Goal: Understand process/instructions

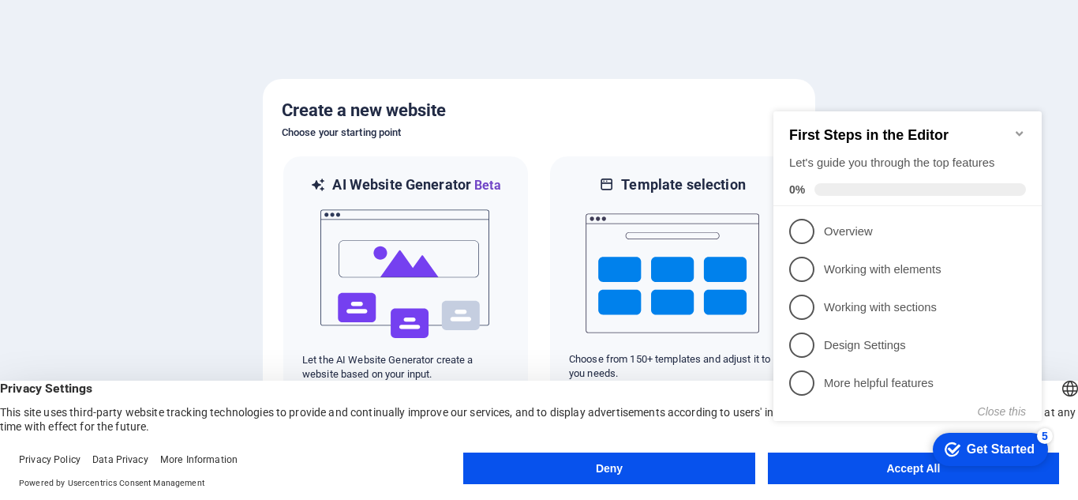
click at [639, 475] on button "Deny" at bounding box center [608, 468] width 291 height 32
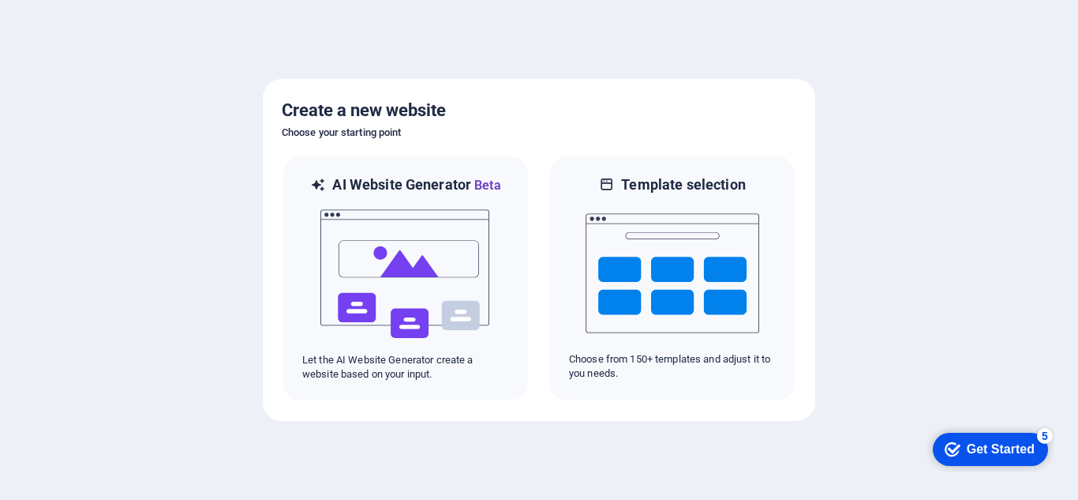
click at [958, 438] on div "checkmark Get Started 5" at bounding box center [990, 449] width 115 height 33
click at [989, 445] on div "Get Started" at bounding box center [1001, 449] width 68 height 14
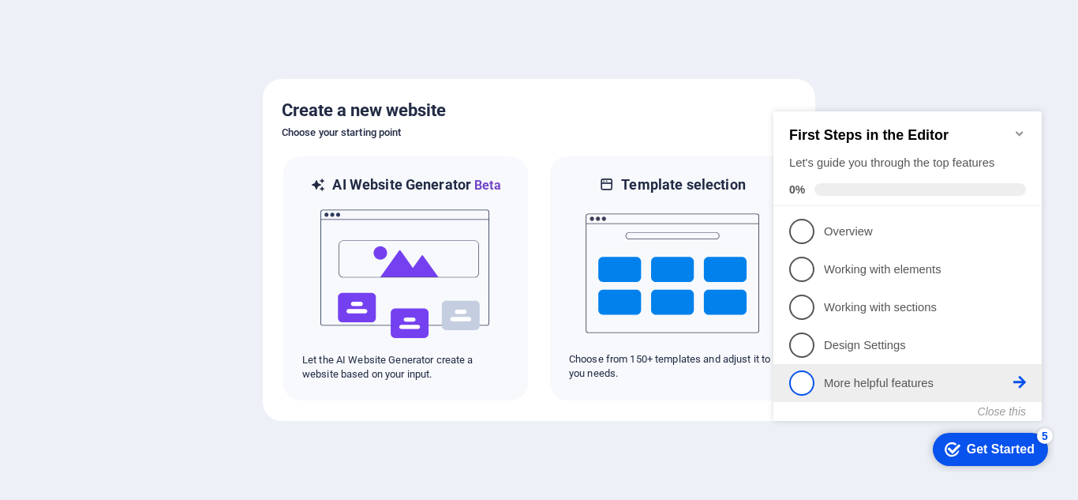
click at [837, 371] on link "5 More helpful features - incomplete" at bounding box center [907, 382] width 237 height 25
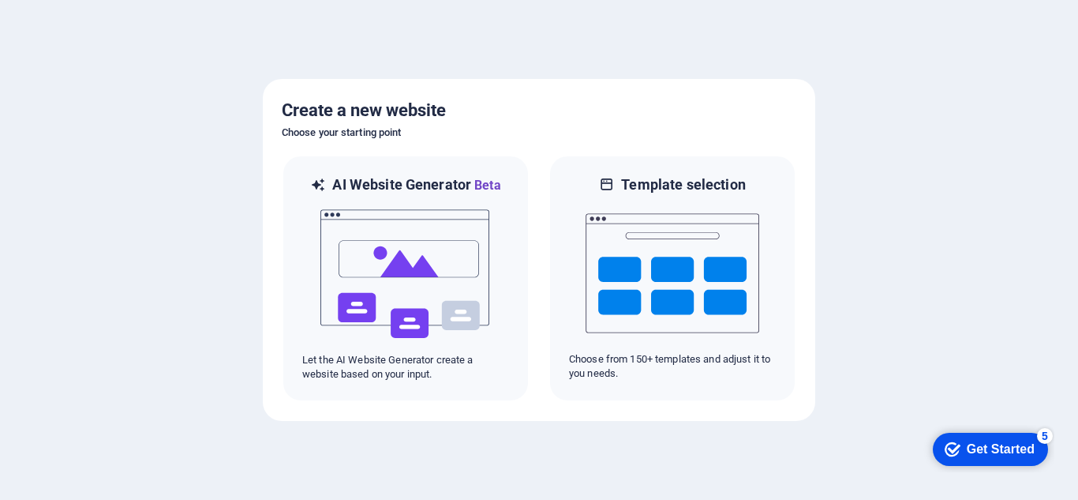
click at [967, 455] on div "Get Started" at bounding box center [1001, 449] width 68 height 14
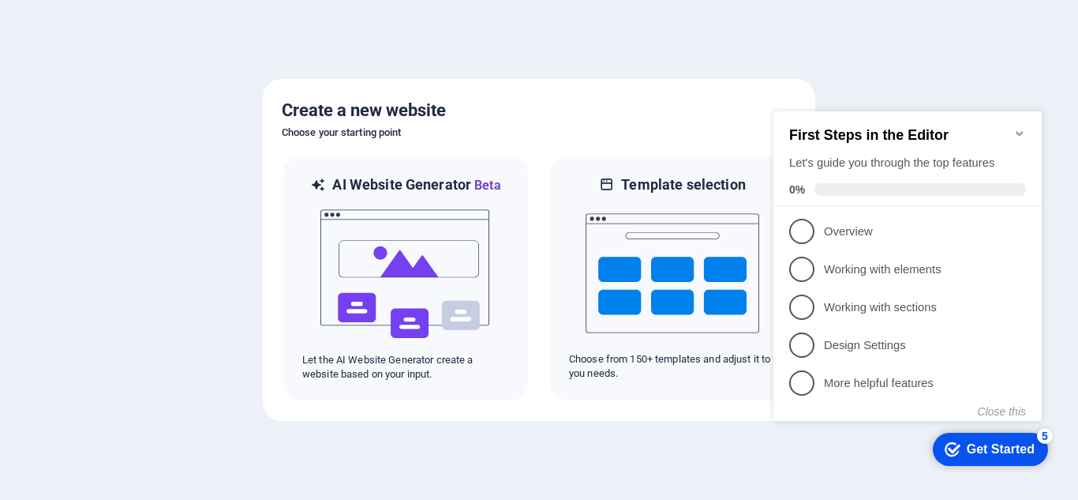
click at [967, 455] on div "Get Started" at bounding box center [1001, 449] width 68 height 14
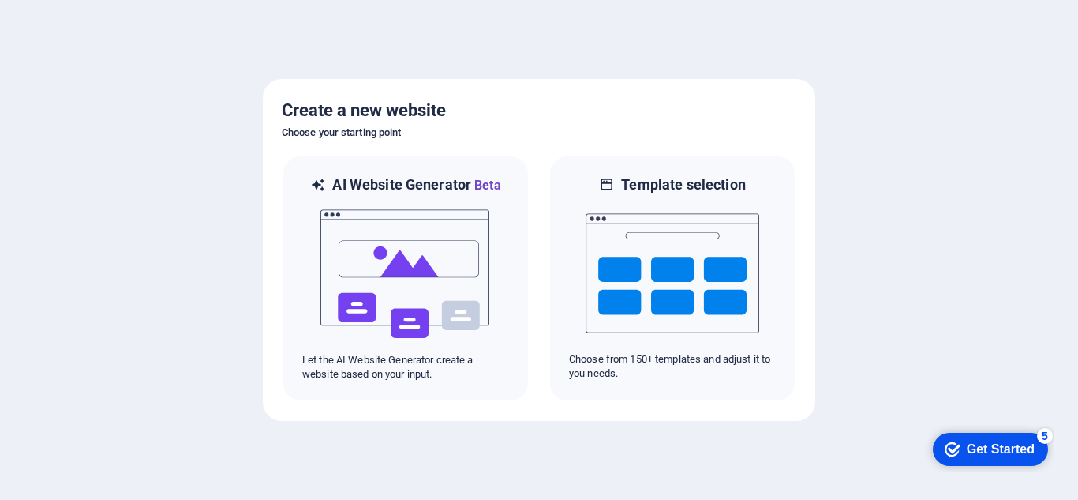
click at [1035, 456] on div "Get Started" at bounding box center [1001, 449] width 68 height 14
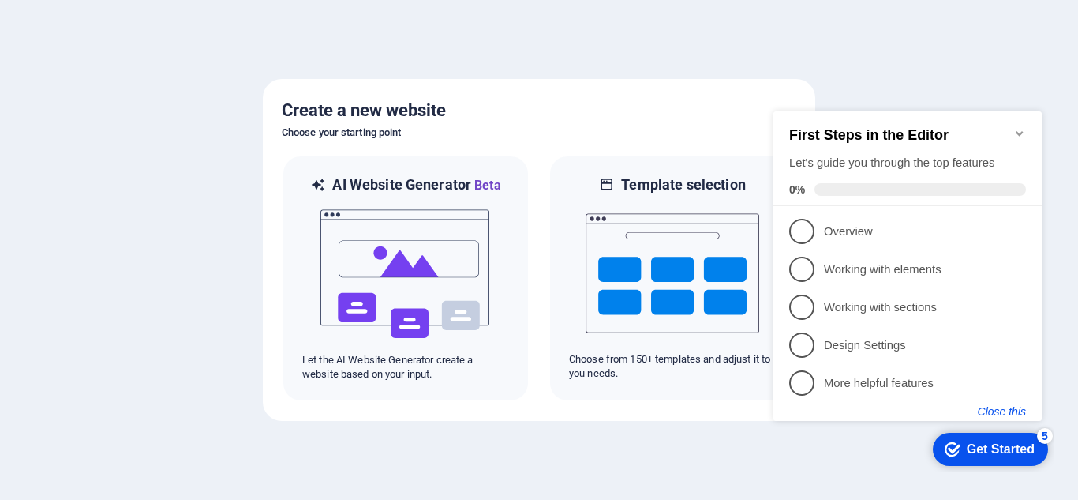
click at [1004, 410] on button "Close this" at bounding box center [1002, 411] width 48 height 13
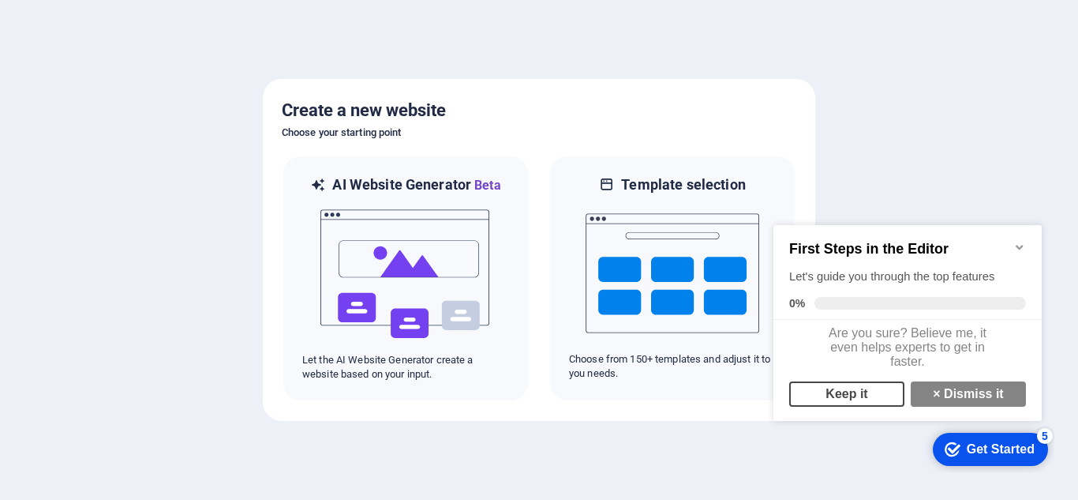
scroll to position [12, 0]
click at [823, 397] on link "Keep it" at bounding box center [846, 393] width 115 height 25
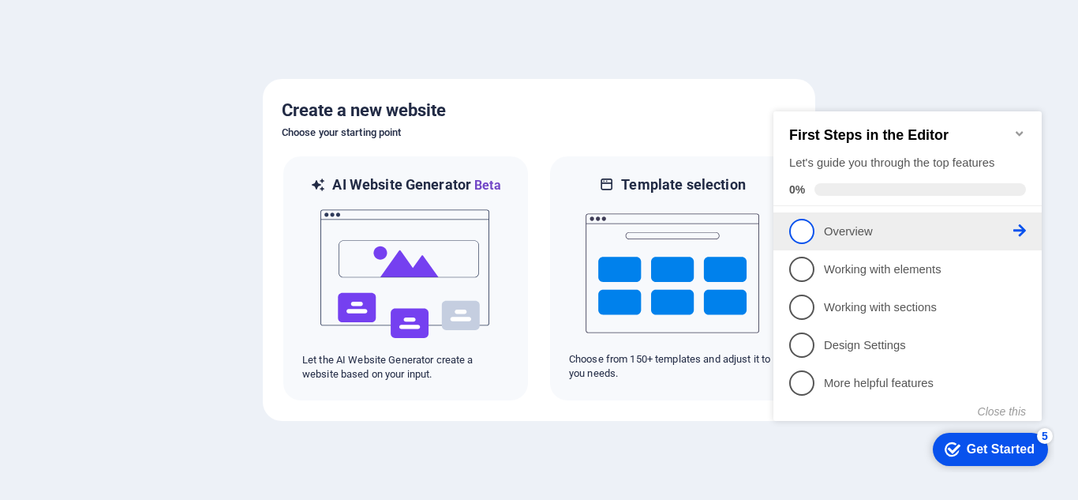
click at [1016, 221] on link "1 Overview - incomplete" at bounding box center [907, 231] width 237 height 25
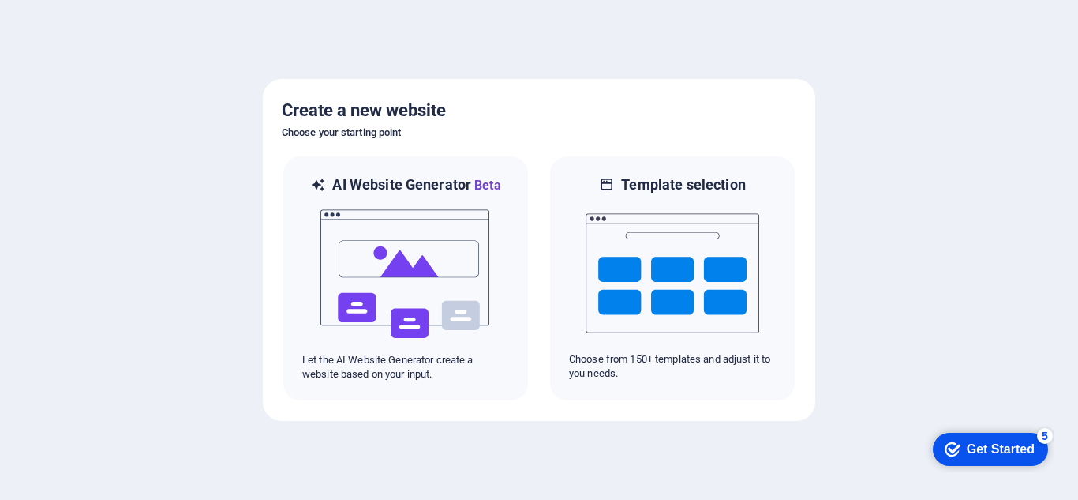
click at [964, 439] on div "checkmark Get Started 5" at bounding box center [990, 449] width 115 height 33
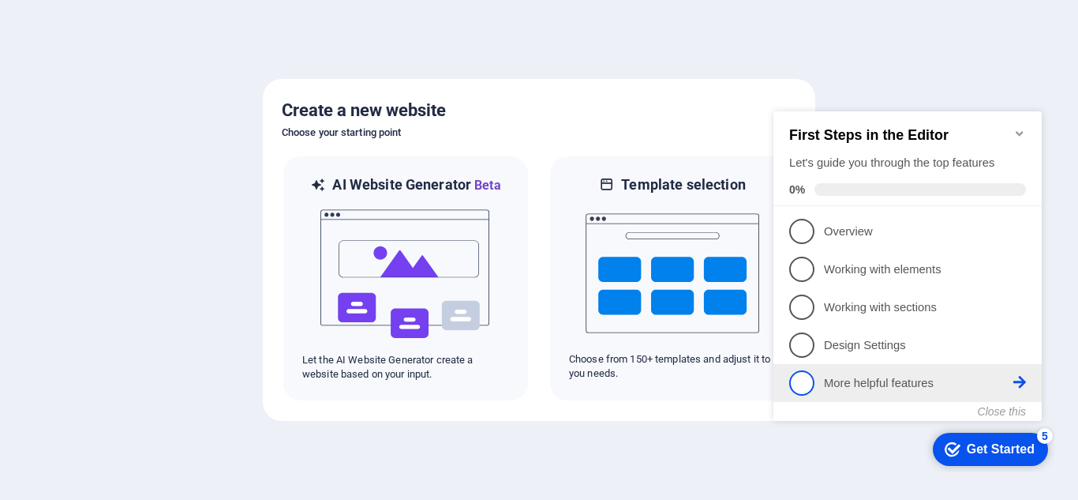
click at [935, 377] on p "More helpful features - incomplete" at bounding box center [918, 383] width 189 height 17
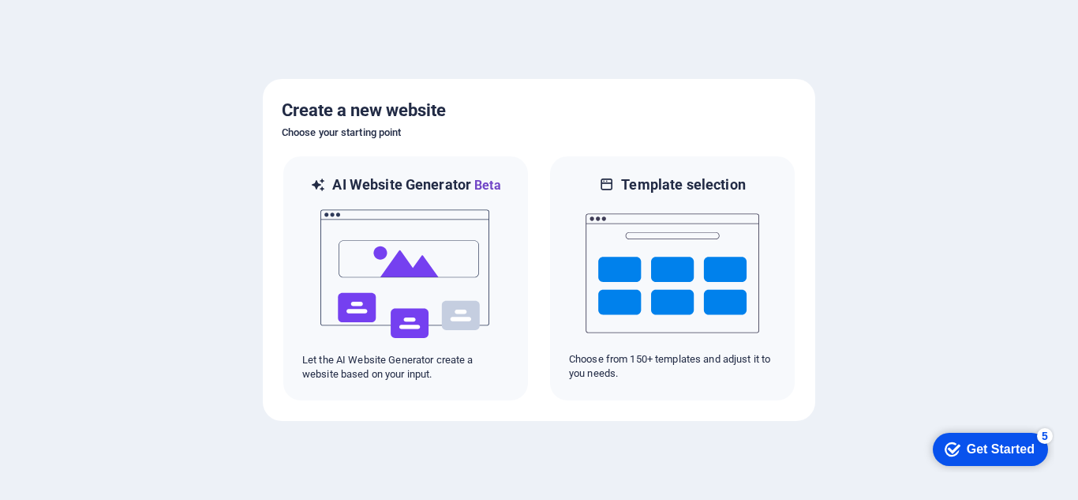
click at [971, 442] on div "Get Started" at bounding box center [1001, 449] width 68 height 14
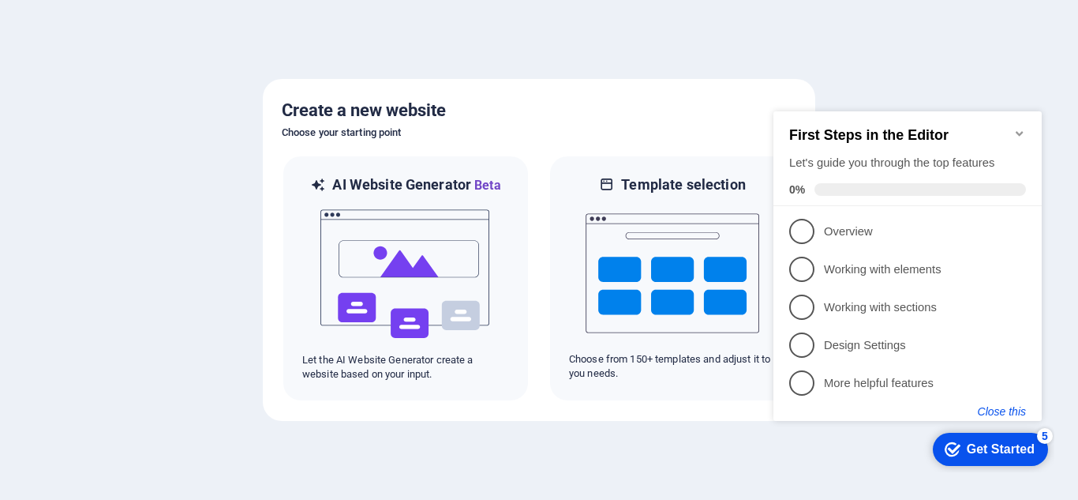
click at [1002, 409] on button "Close this" at bounding box center [1002, 411] width 48 height 13
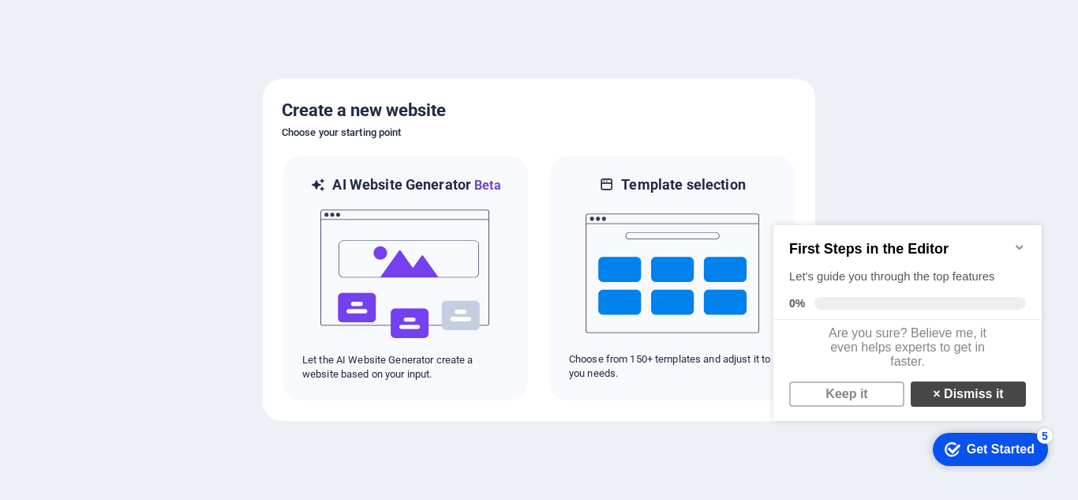
click at [985, 403] on link "× Dismiss it" at bounding box center [968, 393] width 115 height 25
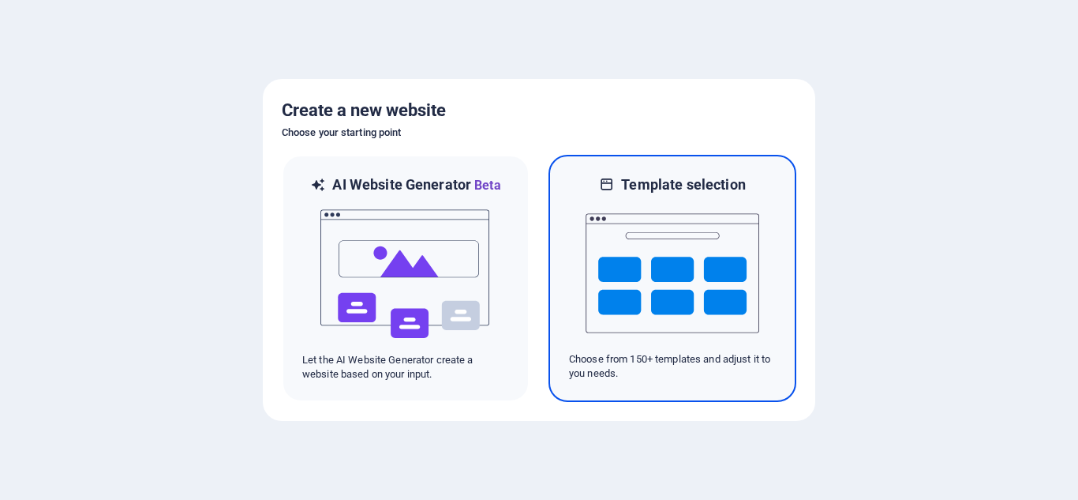
click at [738, 314] on img at bounding box center [673, 273] width 174 height 158
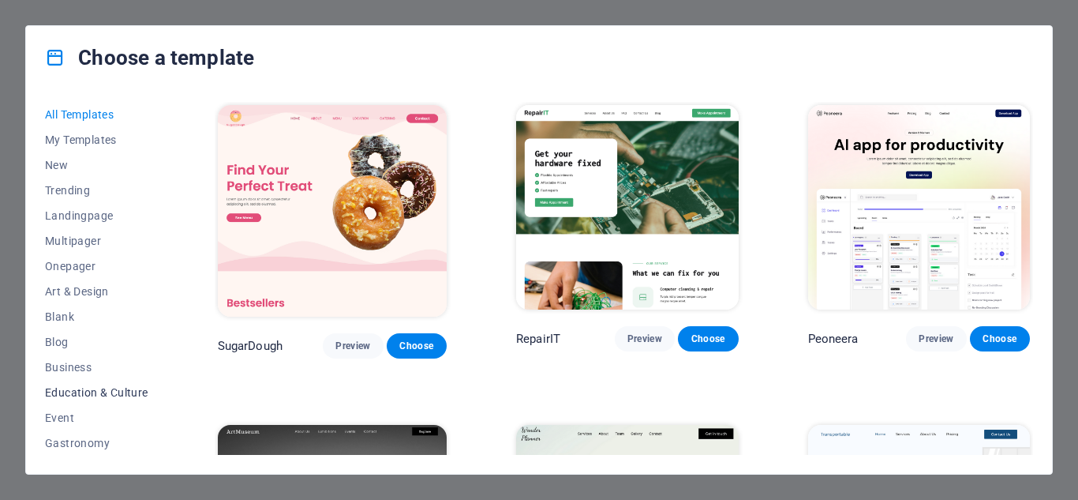
click at [103, 386] on span "Education & Culture" at bounding box center [96, 392] width 103 height 13
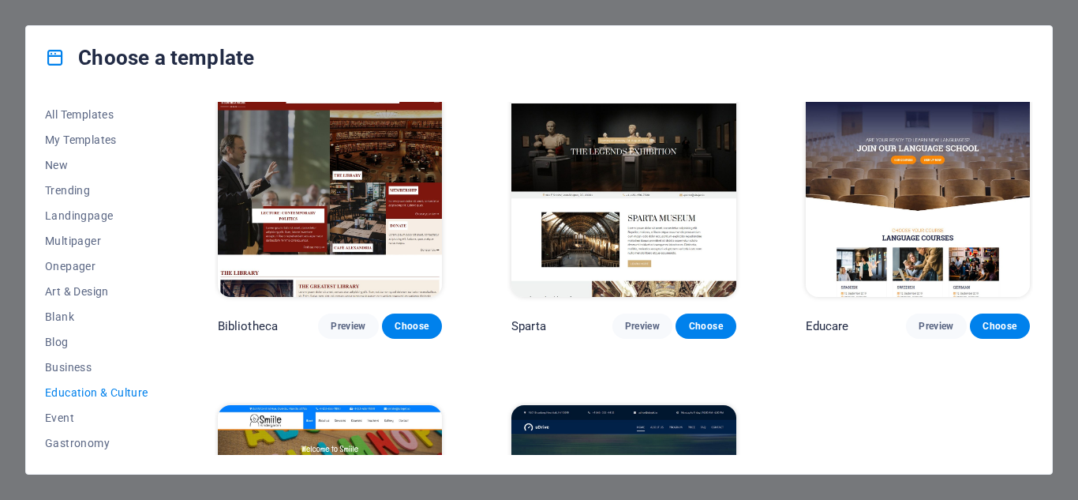
scroll to position [523, 0]
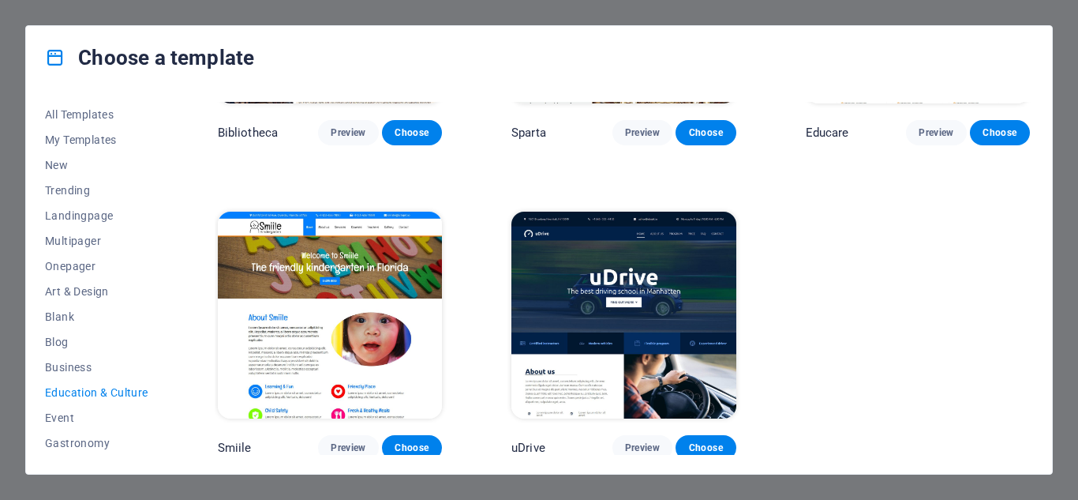
click at [370, 265] on img at bounding box center [330, 315] width 224 height 207
